Goal: Navigation & Orientation: Find specific page/section

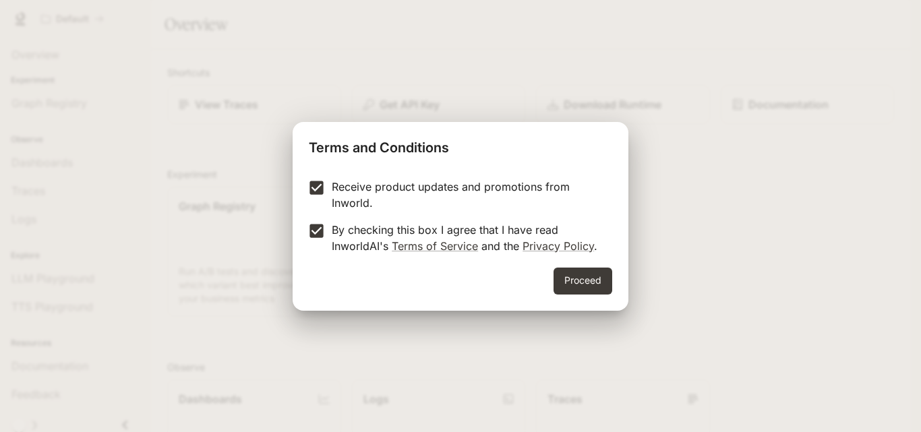
click at [577, 287] on button "Proceed" at bounding box center [582, 281] width 59 height 27
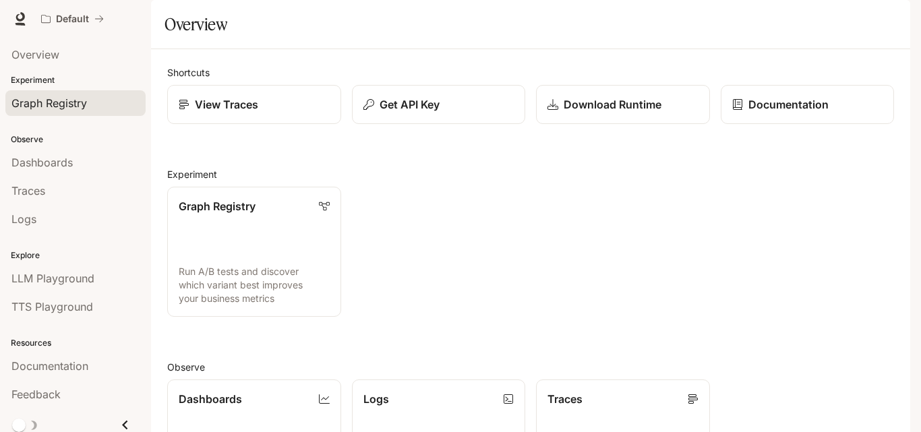
click at [77, 102] on span "Graph Registry" at bounding box center [49, 103] width 76 height 16
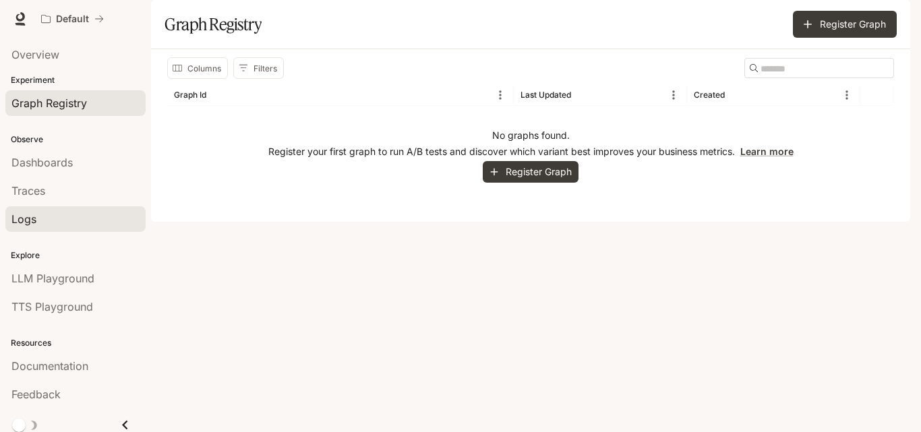
click at [42, 216] on div "Logs" at bounding box center [75, 219] width 128 height 16
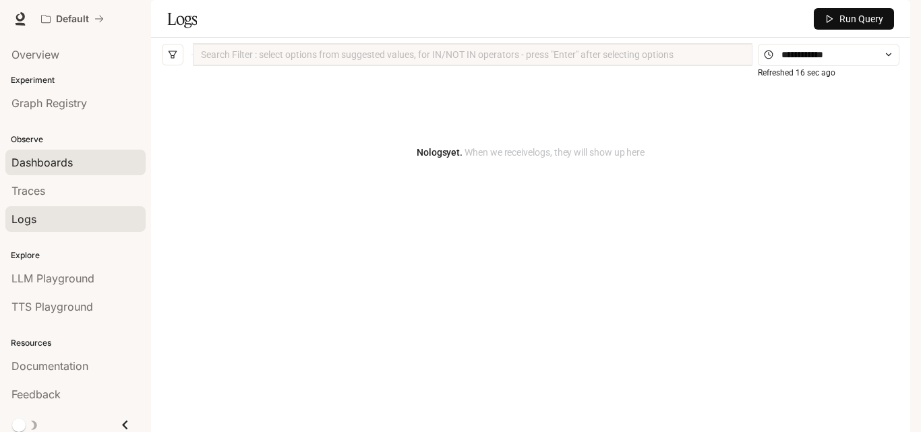
click at [61, 171] on link "Dashboards" at bounding box center [75, 163] width 140 height 26
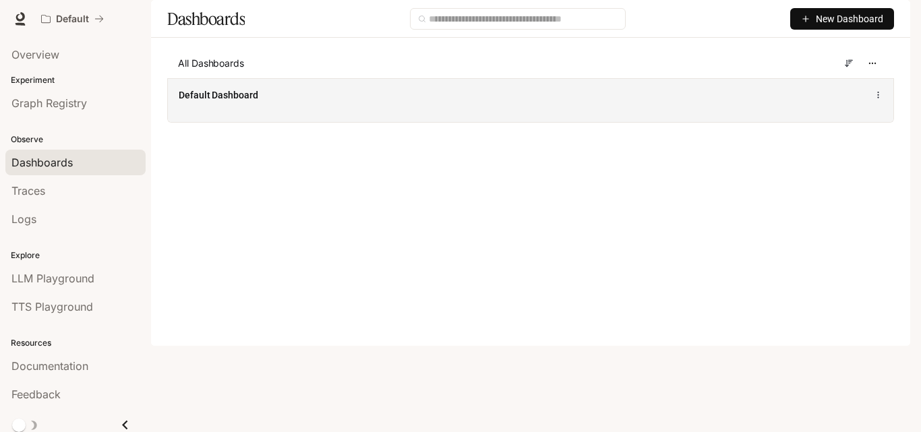
click at [263, 102] on div "Default Dashboard" at bounding box center [381, 94] width 404 height 13
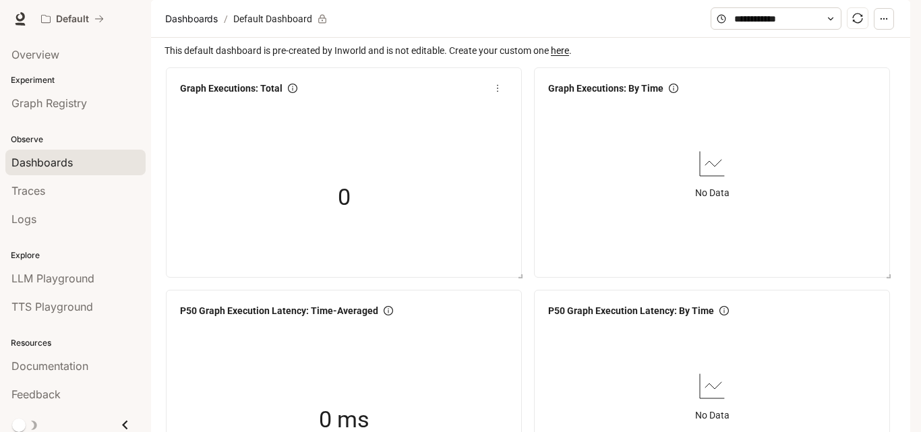
click at [347, 216] on span "0" at bounding box center [344, 197] width 13 height 36
